Goal: Transaction & Acquisition: Purchase product/service

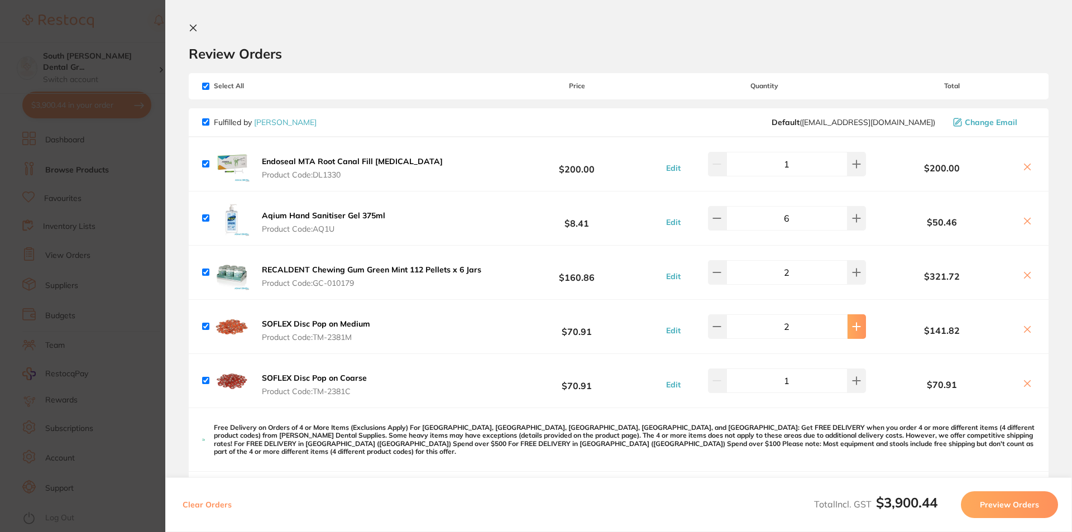
click at [853, 329] on icon at bounding box center [856, 326] width 9 height 9
type input "4"
click at [856, 274] on button at bounding box center [857, 272] width 18 height 25
type input "3"
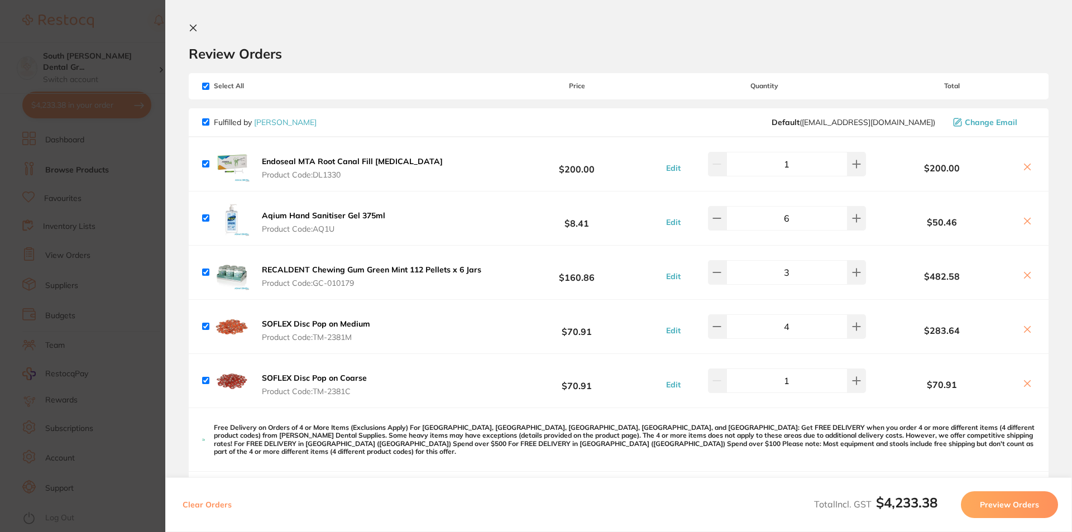
click at [192, 22] on section "Review Orders Your orders are being processed and we will notify you once we ha…" at bounding box center [618, 266] width 907 height 532
click at [195, 30] on icon at bounding box center [193, 28] width 6 height 6
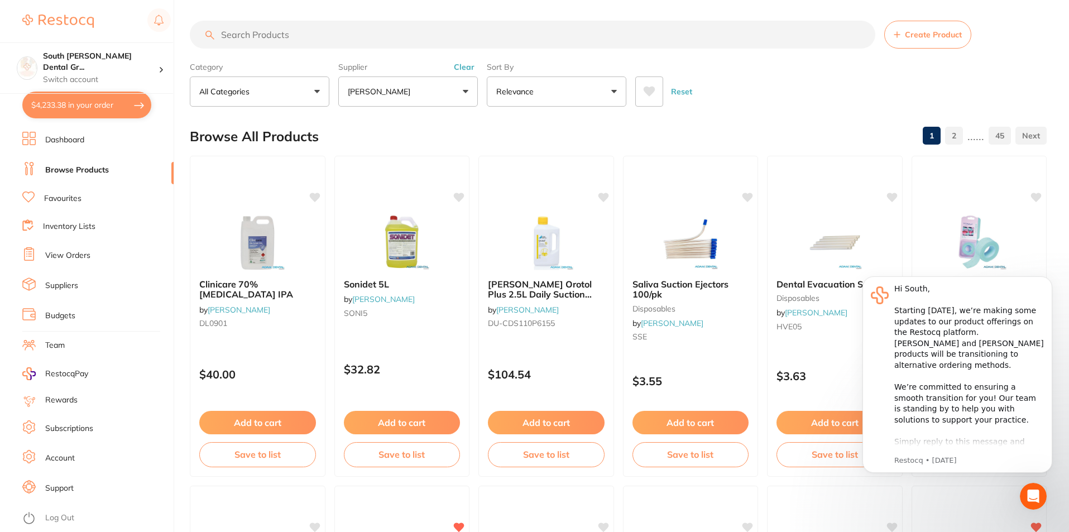
click at [415, 35] on input "search" at bounding box center [533, 35] width 686 height 28
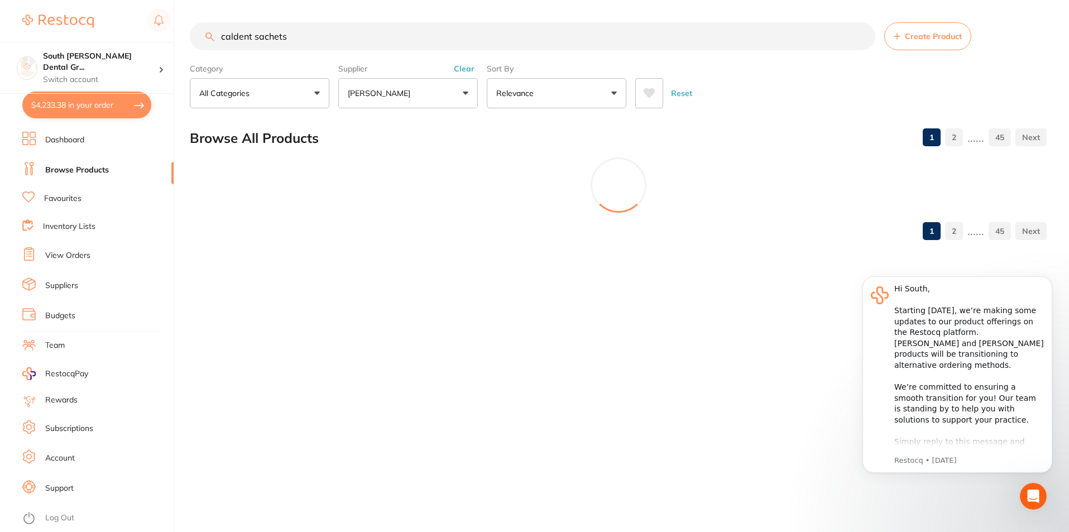
scroll to position [0, 0]
type input "caldent sachets"
